Goal: Register for event/course

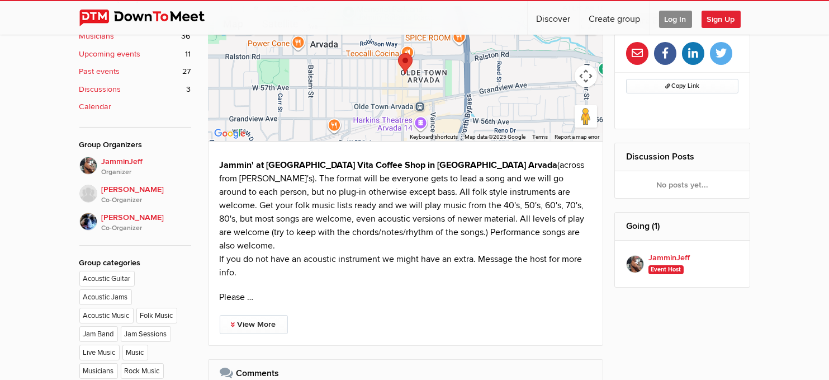
scroll to position [463, 0]
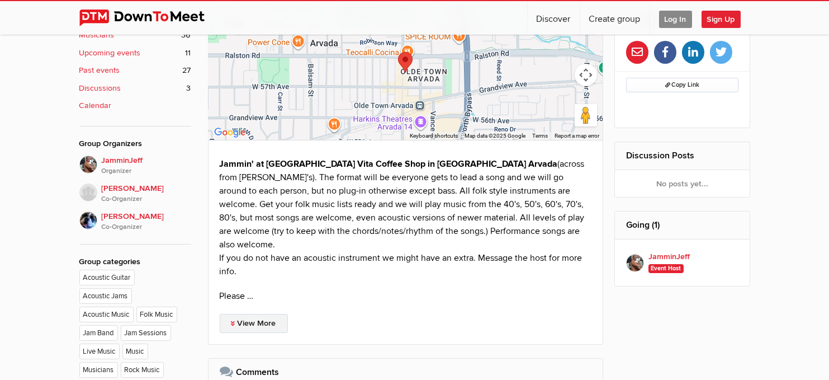
click at [255, 314] on link "View More" at bounding box center [254, 323] width 68 height 19
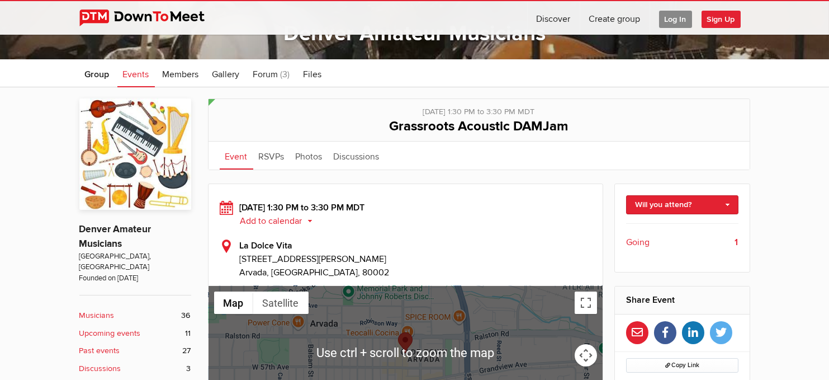
scroll to position [183, 0]
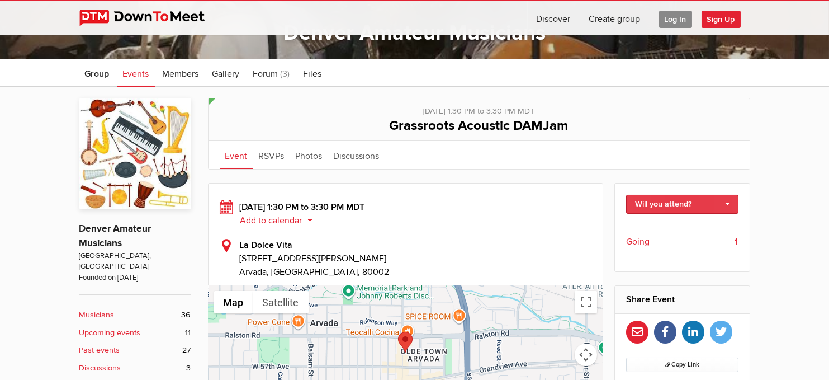
click at [727, 200] on link "Will you attend?" at bounding box center [682, 204] width 112 height 19
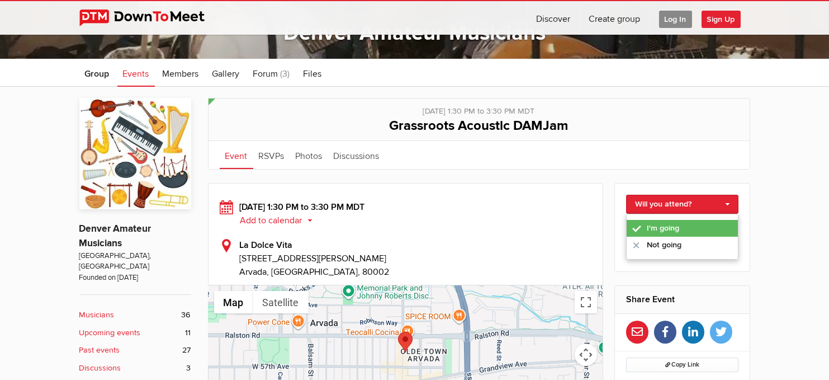
click at [656, 226] on link "I'm going" at bounding box center [682, 228] width 111 height 17
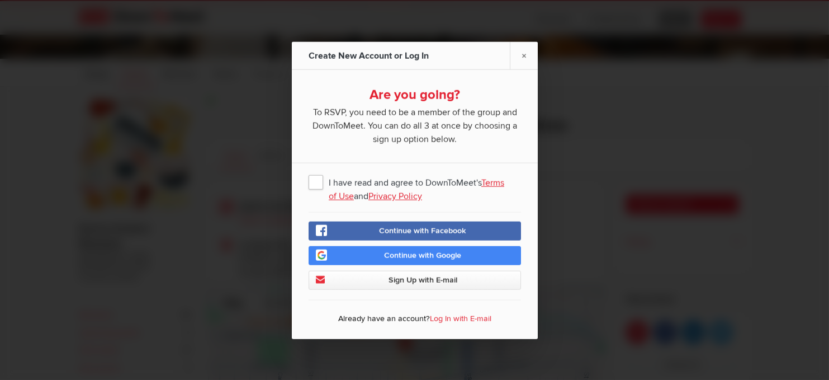
click at [312, 181] on span "I have read and agree to DownToMeet's Terms of Use and Privacy Policy" at bounding box center [415, 181] width 212 height 20
click at [0, 0] on input "I have read and agree to DownToMeet's Terms of Use and Privacy Policy" at bounding box center [0, 0] width 0 height 0
click at [459, 314] on link "Log In with E-mail" at bounding box center [460, 318] width 61 height 10
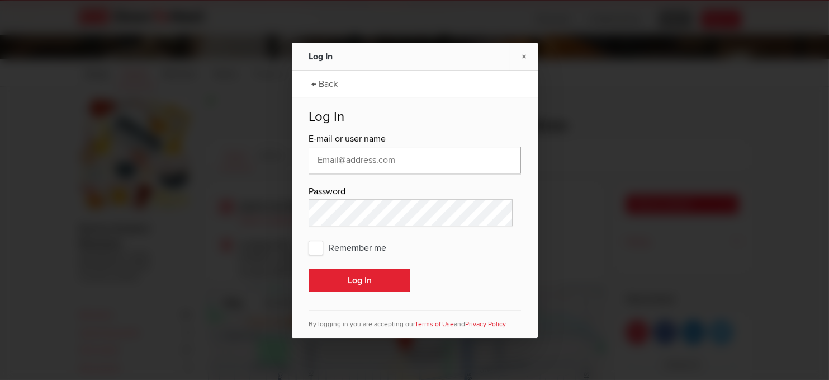
click at [348, 160] on input "text" at bounding box center [415, 159] width 212 height 27
type input "davebrett64@gmail.com"
click at [309, 268] on button "Log In" at bounding box center [360, 279] width 102 height 23
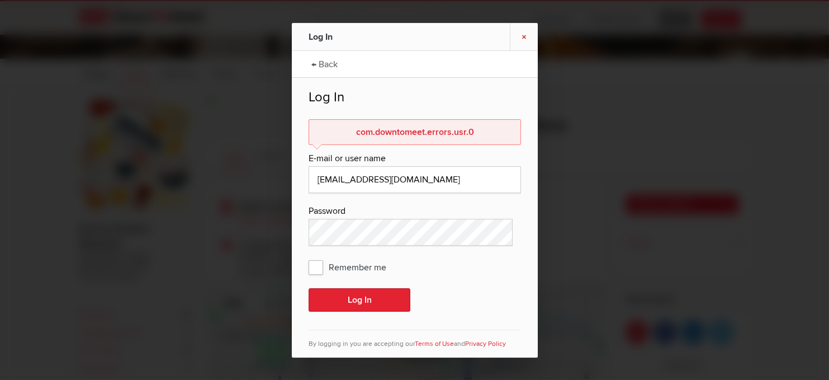
click at [524, 31] on link "×" at bounding box center [524, 36] width 28 height 27
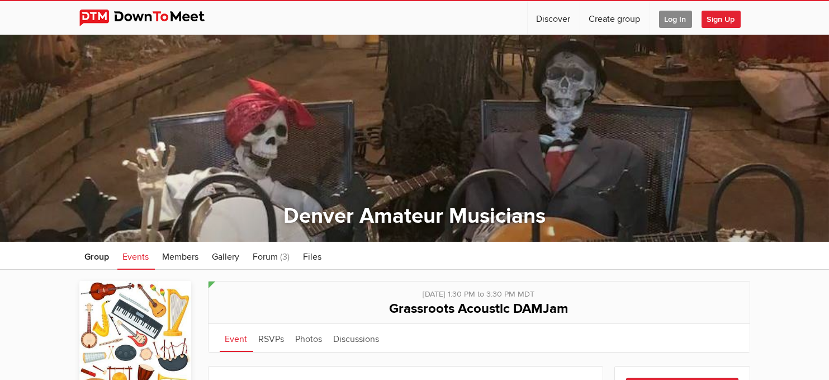
scroll to position [0, 0]
click at [679, 18] on span "Log In" at bounding box center [675, 19] width 33 height 17
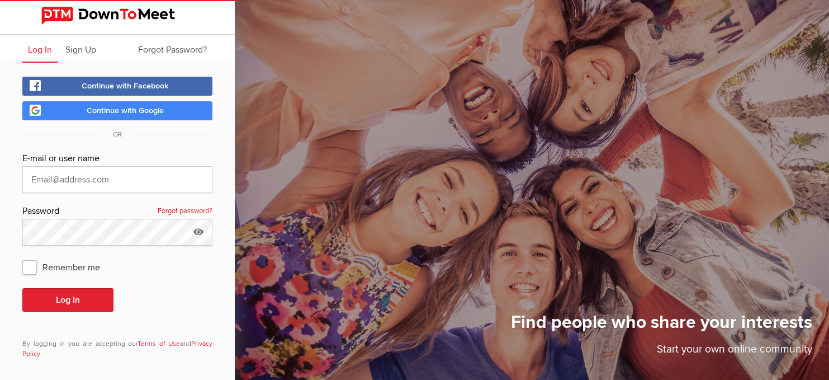
click at [120, 107] on span "Continue with Google" at bounding box center [125, 111] width 77 height 10
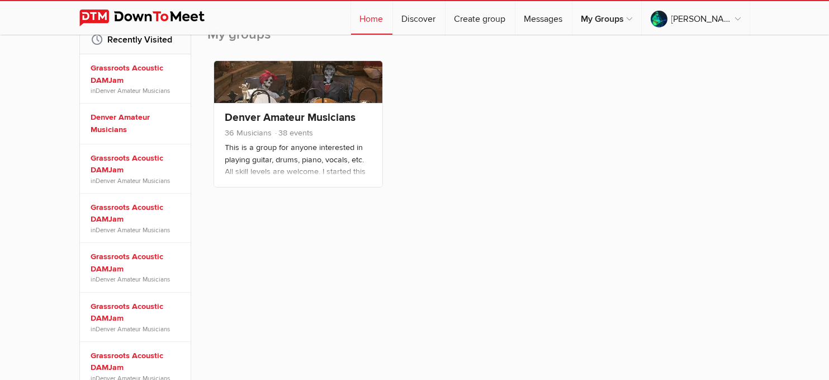
scroll to position [186, 0]
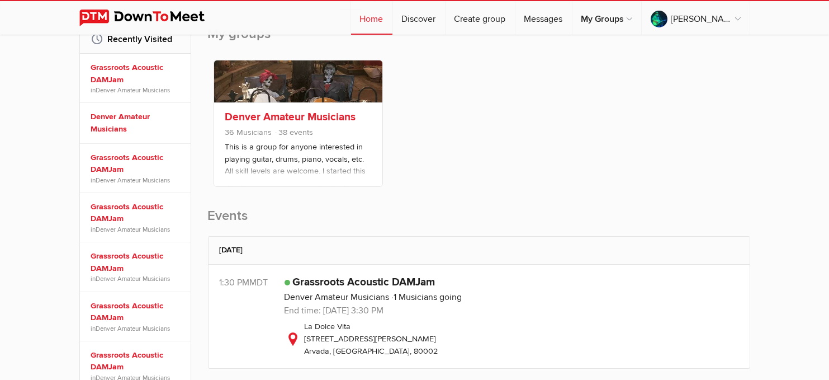
click at [305, 112] on link "Denver Amateur Musicians" at bounding box center [290, 116] width 131 height 13
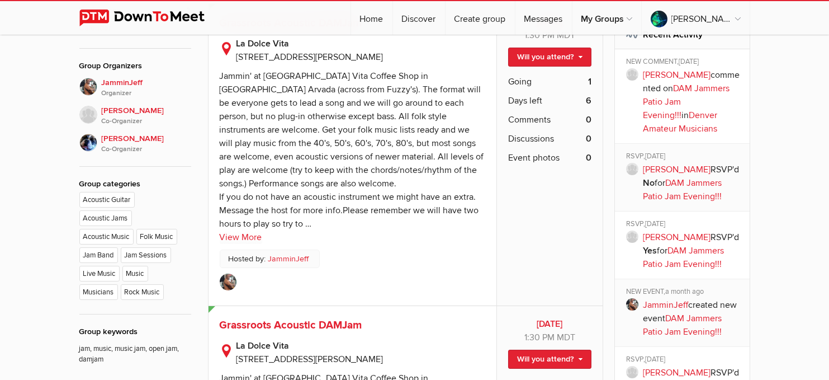
scroll to position [466, 0]
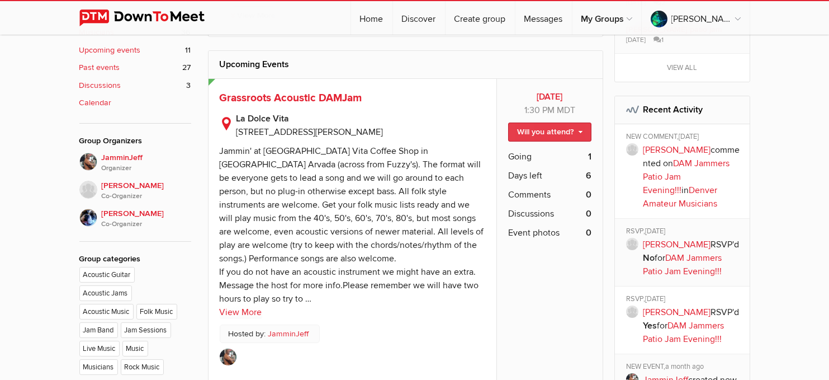
click at [556, 130] on link "Will you attend?" at bounding box center [549, 131] width 83 height 19
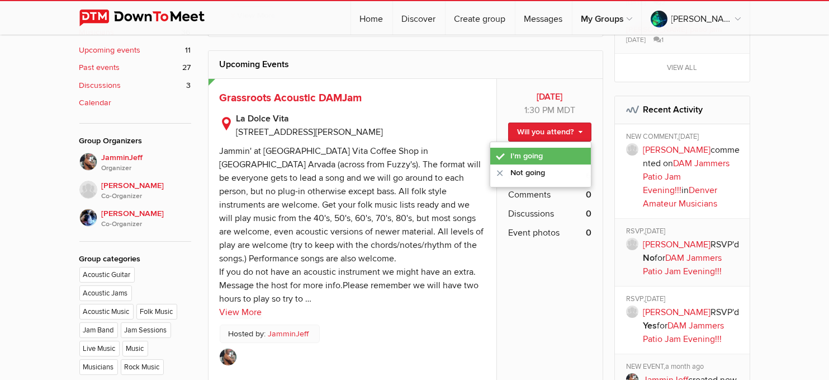
click at [528, 154] on link "I'm going" at bounding box center [540, 156] width 101 height 17
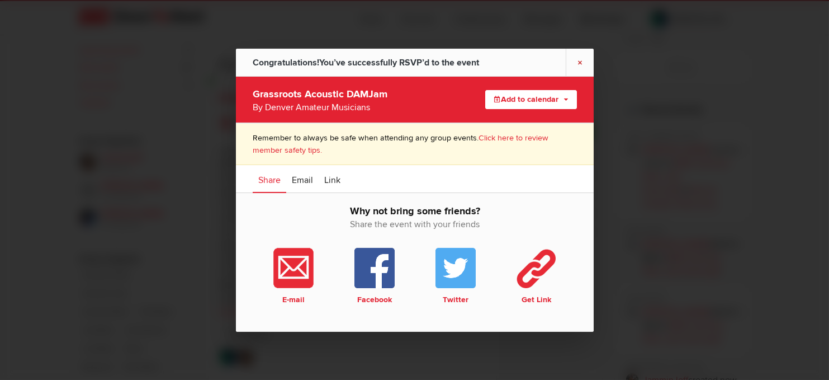
click at [581, 60] on link "×" at bounding box center [580, 61] width 28 height 27
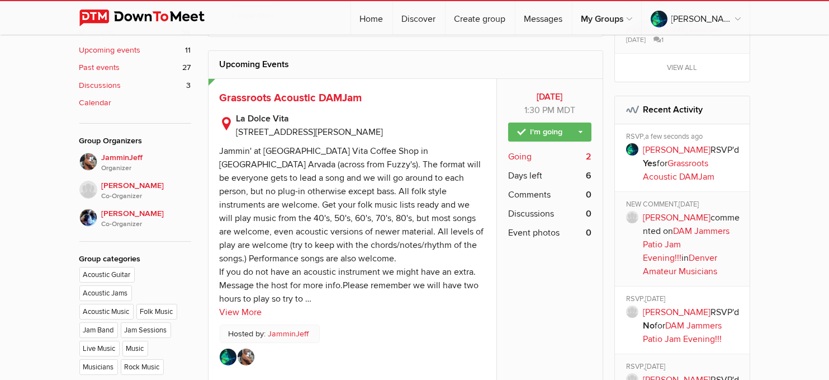
click at [587, 158] on b "2" at bounding box center [589, 156] width 6 height 13
